Goal: Task Accomplishment & Management: Manage account settings

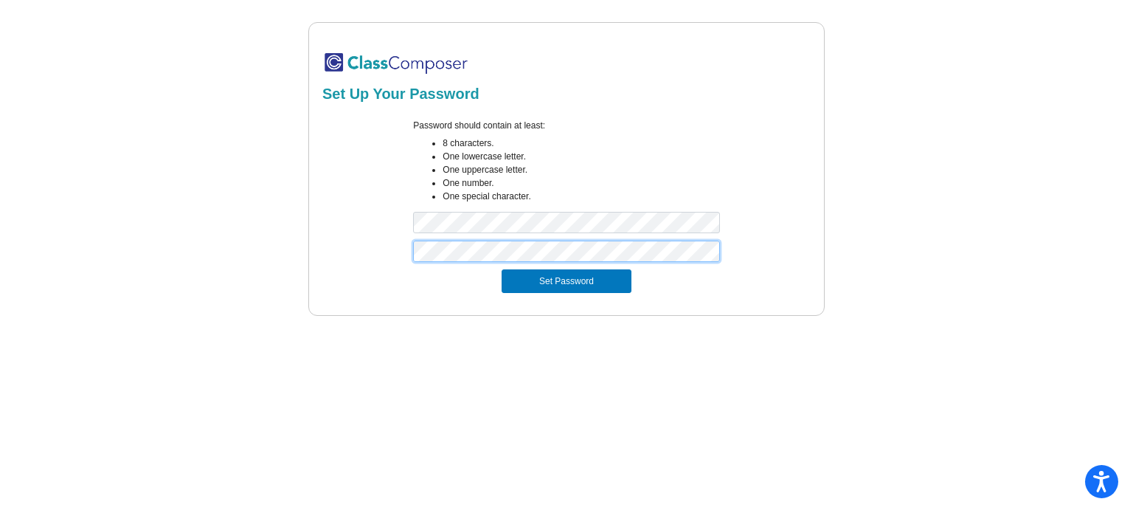
click at [502, 269] on button "Set Password" at bounding box center [567, 281] width 130 height 24
click at [401, 230] on div "Password should contain at least: 8 characters. One lowercase letter. One upper…" at bounding box center [566, 180] width 493 height 122
click at [502, 269] on button "Set Password" at bounding box center [567, 281] width 130 height 24
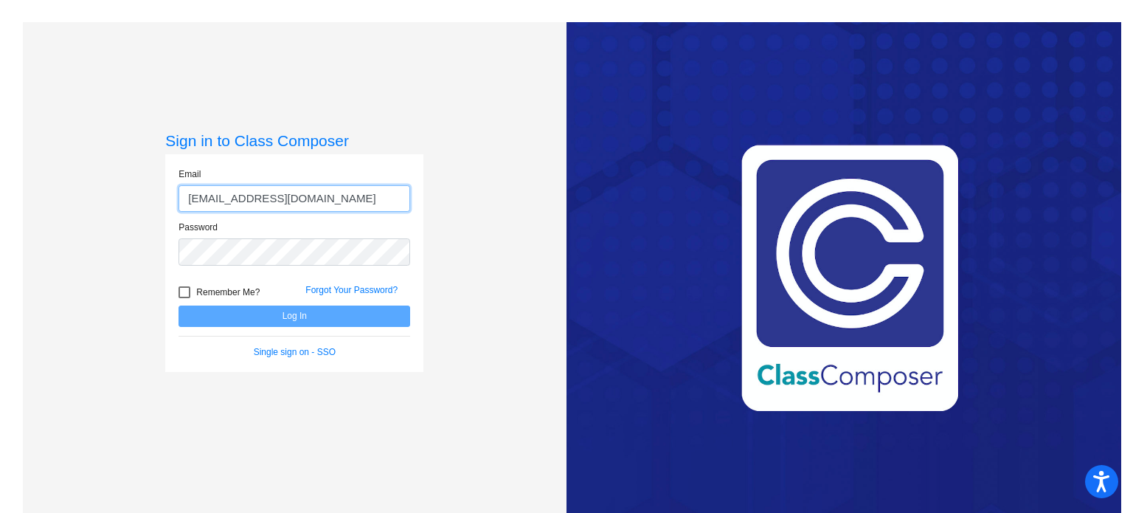
type input "[EMAIL_ADDRESS][DOMAIN_NAME]"
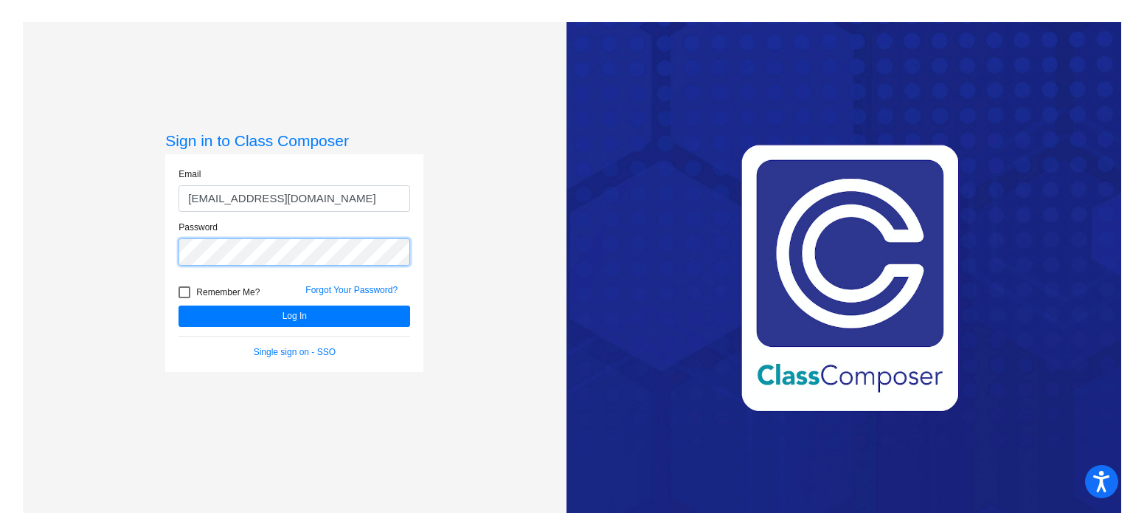
click at [179, 305] on button "Log In" at bounding box center [295, 315] width 232 height 21
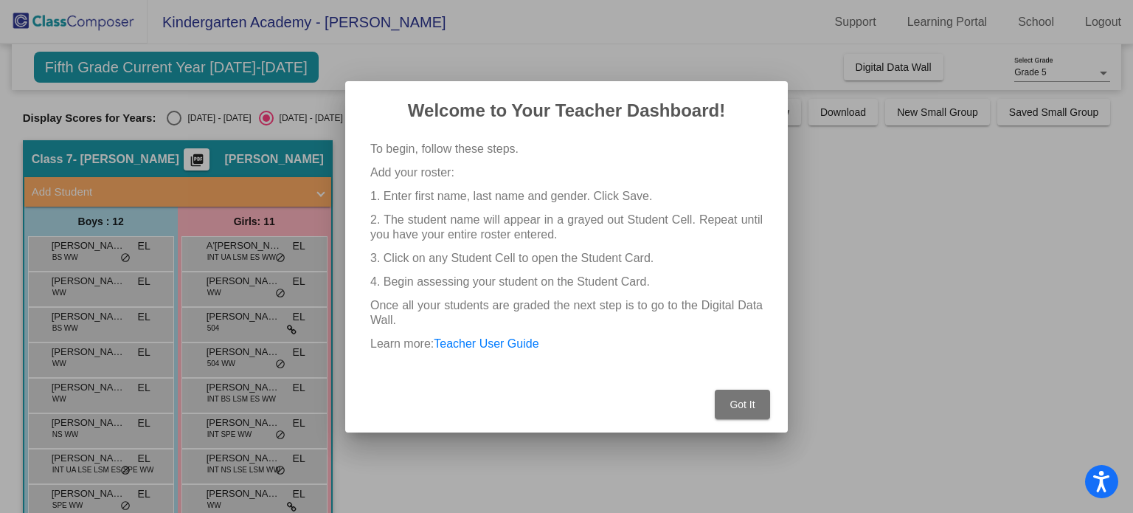
click at [744, 406] on span "Got It" at bounding box center [742, 404] width 25 height 12
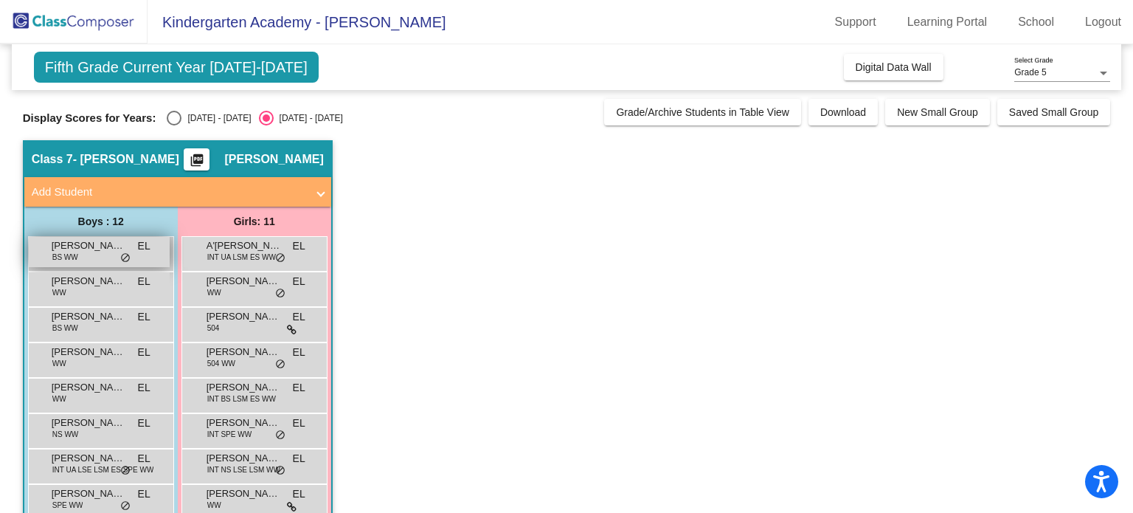
click at [97, 249] on span "[PERSON_NAME]" at bounding box center [89, 245] width 74 height 15
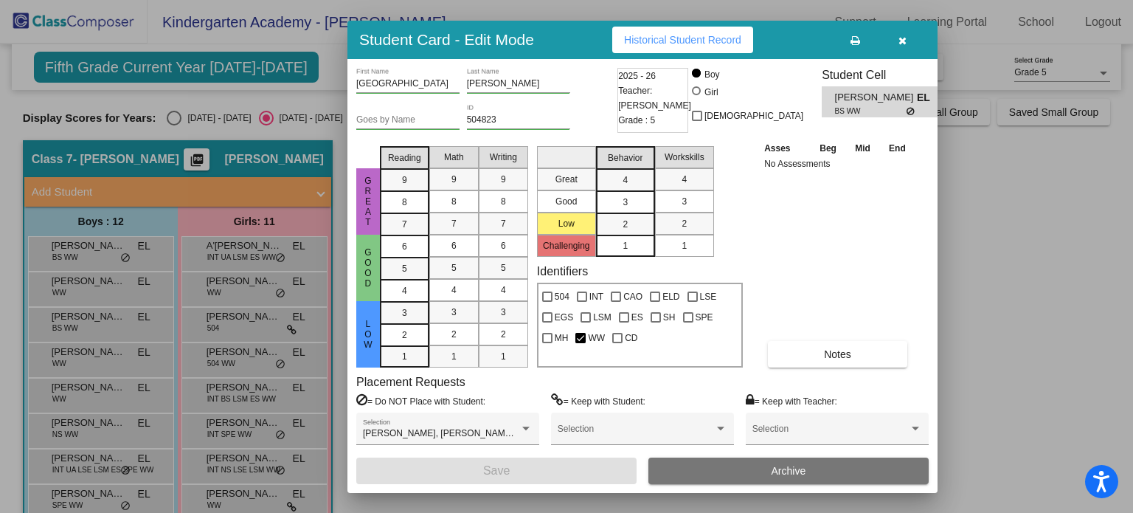
click at [106, 280] on div at bounding box center [566, 256] width 1133 height 513
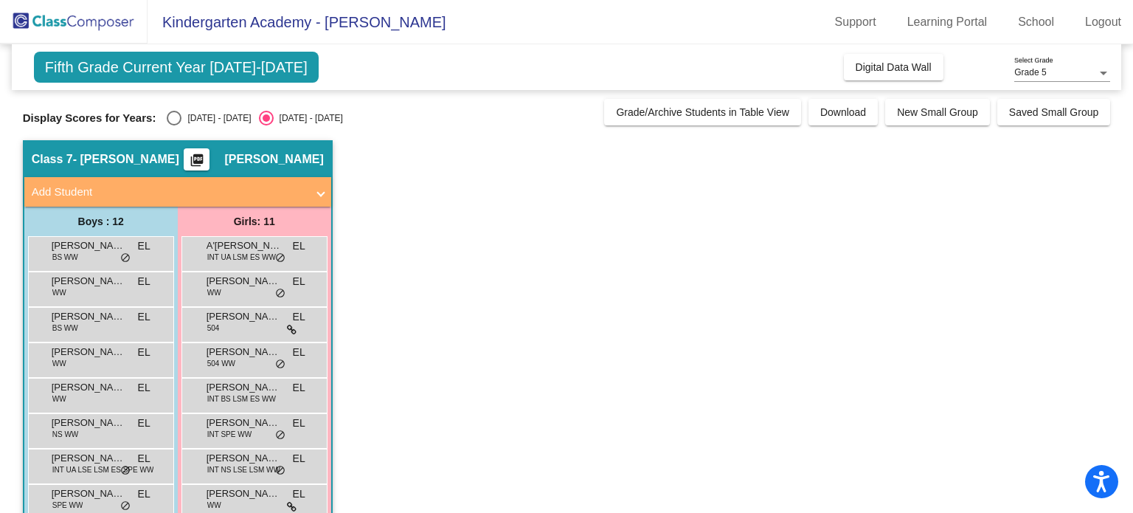
click at [106, 280] on span "[PERSON_NAME]" at bounding box center [89, 281] width 74 height 15
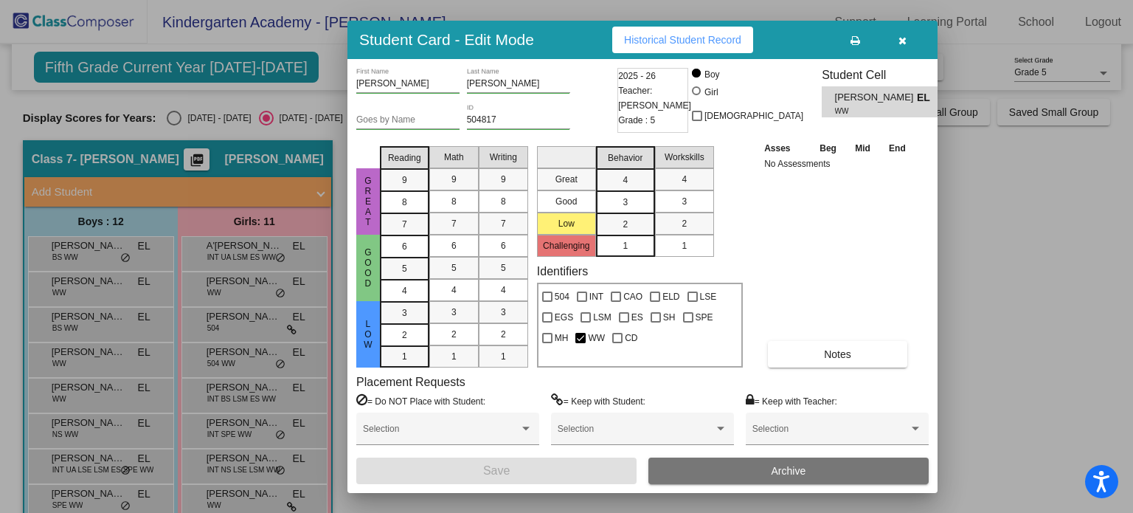
click at [100, 322] on div at bounding box center [566, 256] width 1133 height 513
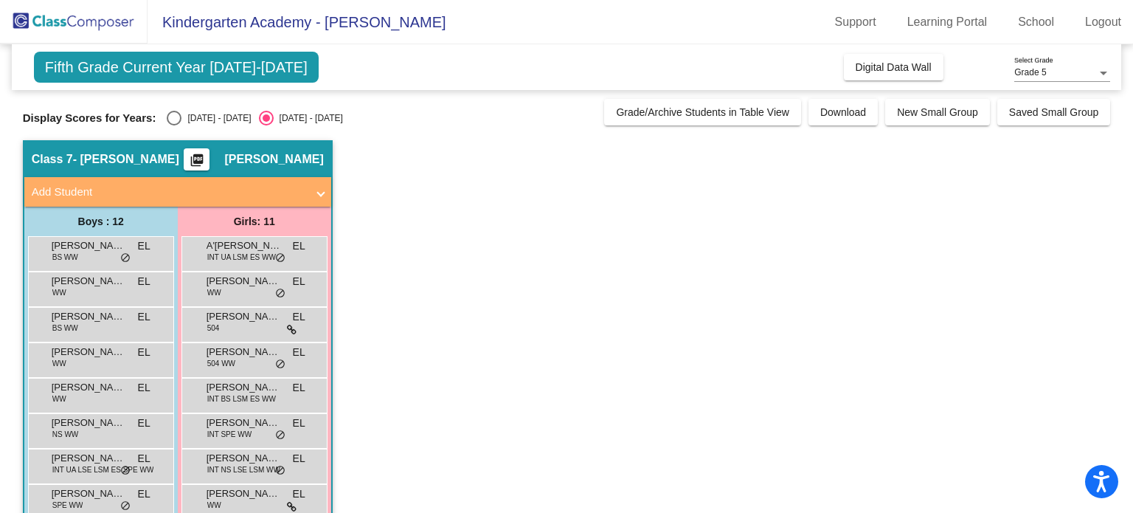
click at [100, 322] on span "[PERSON_NAME]" at bounding box center [89, 316] width 74 height 15
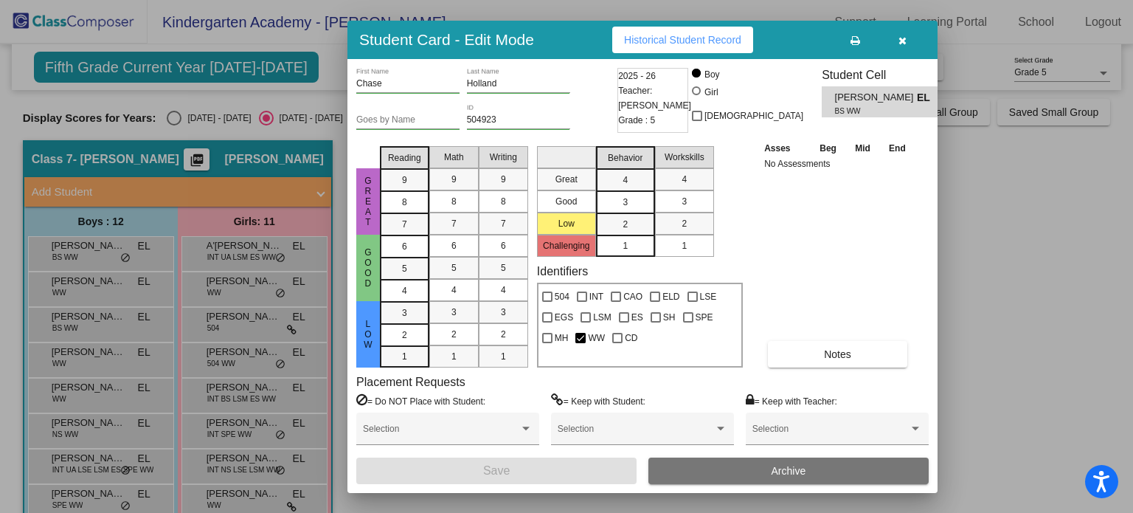
click at [95, 361] on div at bounding box center [566, 256] width 1133 height 513
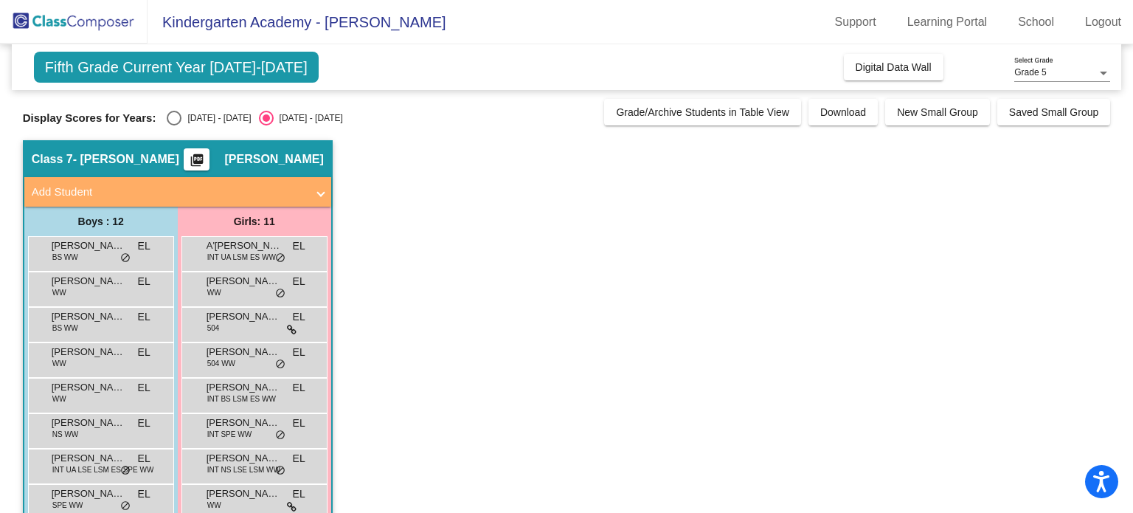
click at [95, 361] on div "[PERSON_NAME] WW EL lock do_not_disturb_alt" at bounding box center [99, 358] width 141 height 30
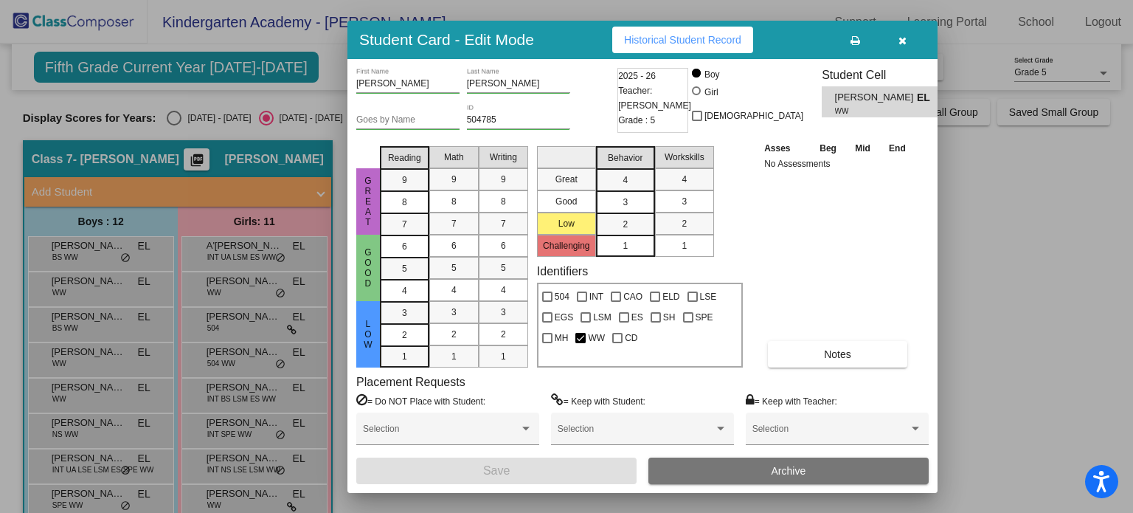
click at [234, 291] on div at bounding box center [566, 256] width 1133 height 513
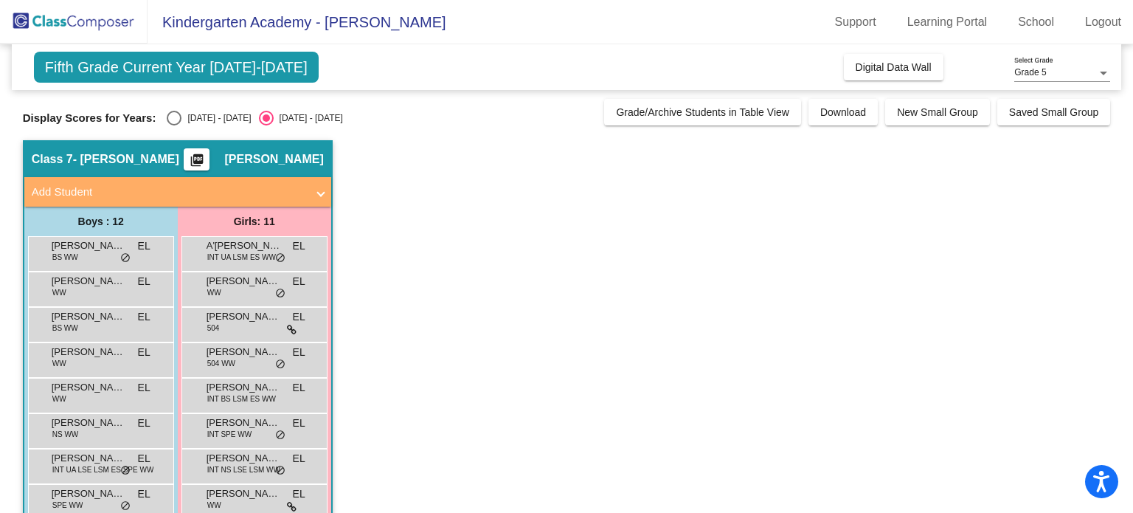
click at [234, 291] on div "[PERSON_NAME] WW EL lock do_not_disturb_alt" at bounding box center [254, 287] width 141 height 30
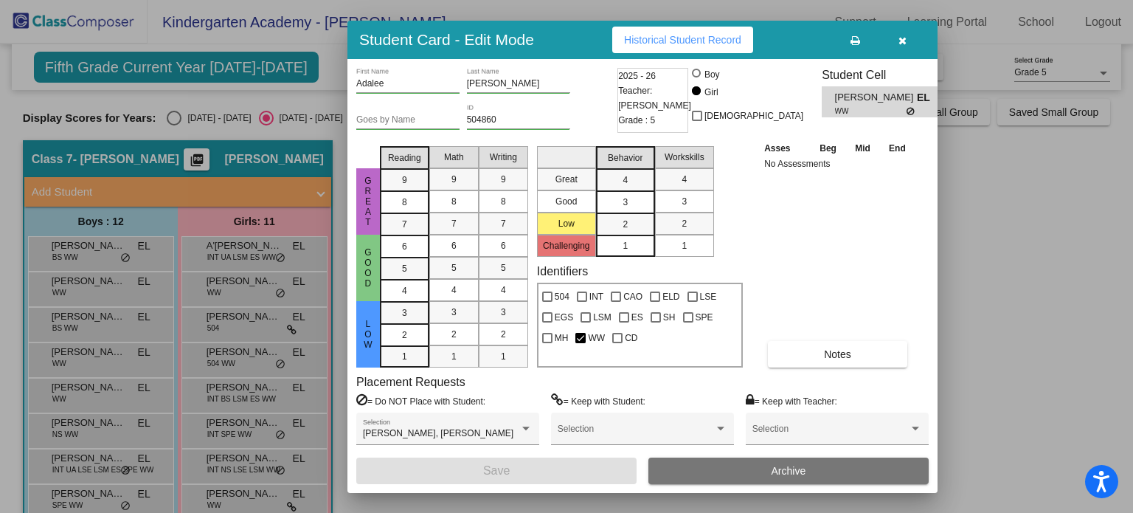
click at [234, 291] on div at bounding box center [566, 256] width 1133 height 513
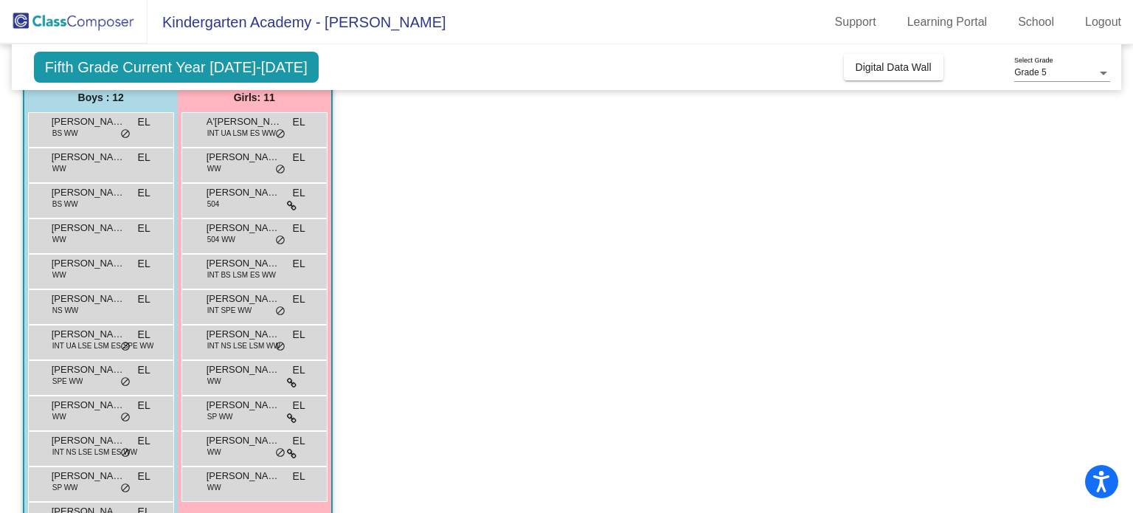
scroll to position [171, 0]
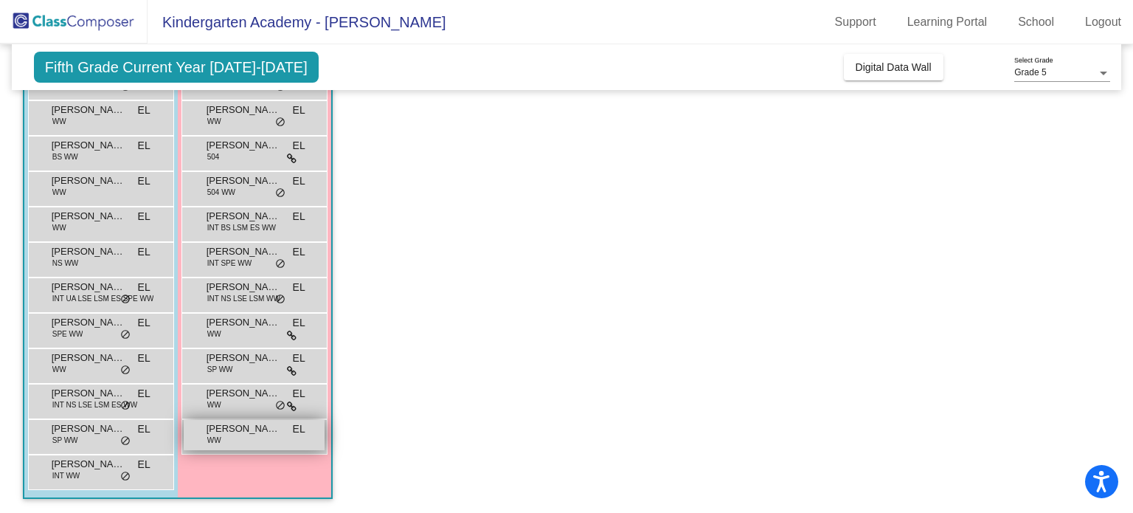
click at [238, 426] on span "[PERSON_NAME]" at bounding box center [244, 428] width 74 height 15
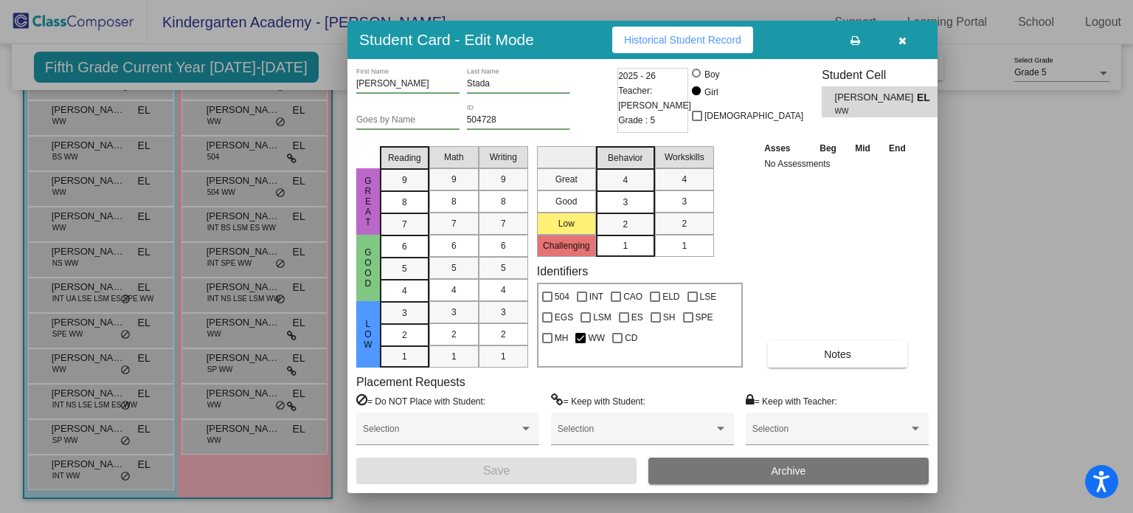
click at [992, 237] on div at bounding box center [566, 256] width 1133 height 513
